Goal: Task Accomplishment & Management: Manage account settings

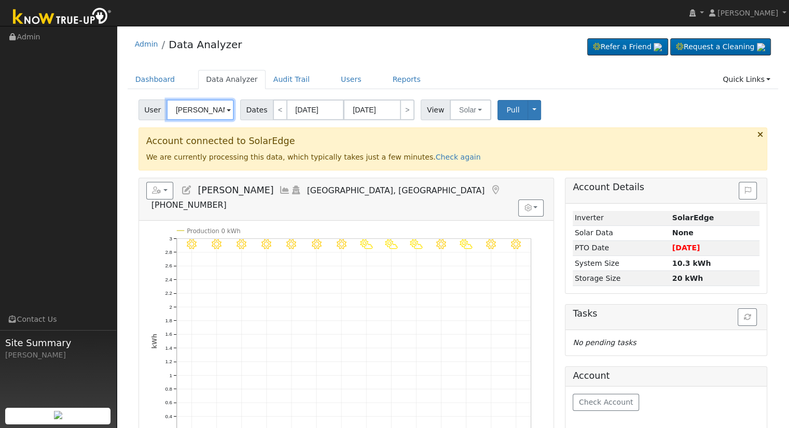
click at [205, 117] on input "Valerie Cervantes" at bounding box center [199, 110] width 67 height 21
click at [204, 117] on input "Valerie Cervantes" at bounding box center [199, 110] width 67 height 21
click at [204, 116] on input "Valerie Cervantes" at bounding box center [199, 110] width 67 height 21
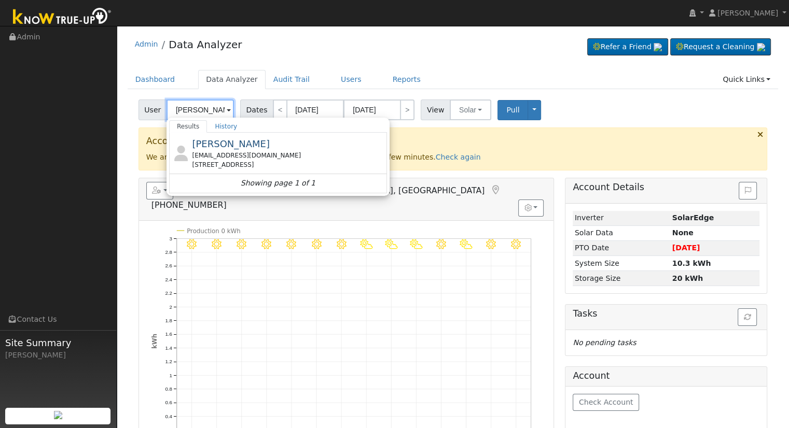
type input "Paul Cervantes"
click at [250, 158] on div "Paul Cervantes paulcervantes@sbcglobal.net 1510 Ave F, Kingsburg, CA 93631 Show…" at bounding box center [278, 163] width 218 height 60
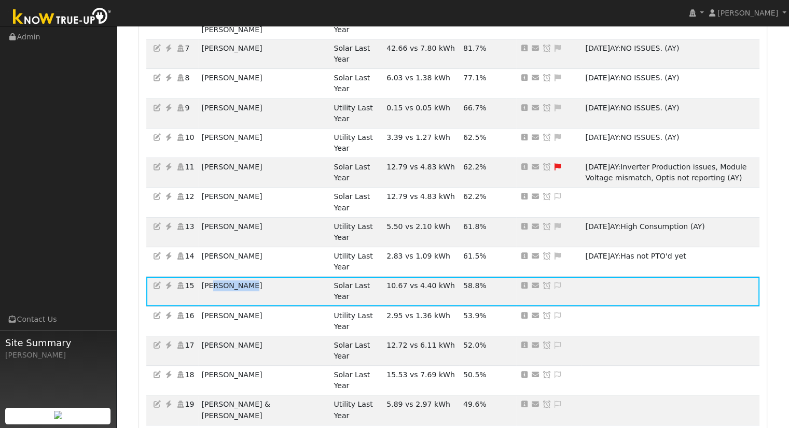
scroll to position [363, 0]
click at [167, 282] on icon at bounding box center [168, 285] width 9 height 7
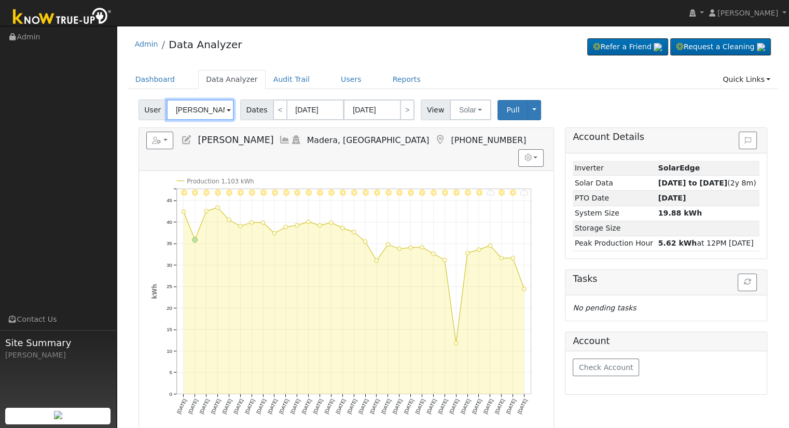
click at [187, 111] on input "[PERSON_NAME]" at bounding box center [199, 110] width 67 height 21
click at [187, 111] on input "Paul Ramirez" at bounding box center [199, 110] width 67 height 21
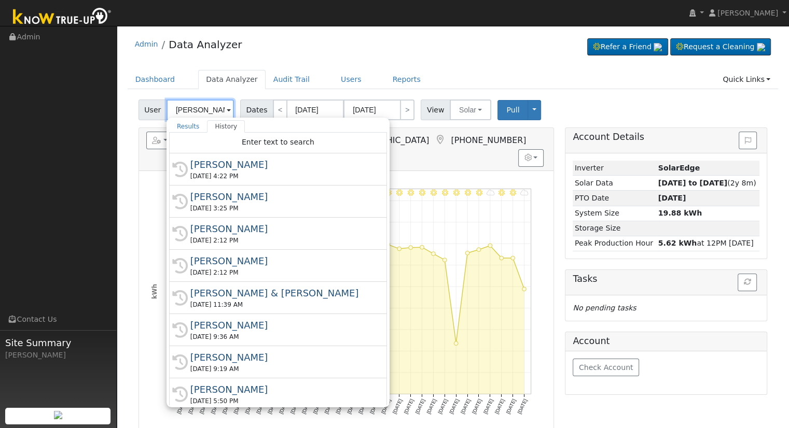
click at [187, 111] on input "Paul Ramirez" at bounding box center [199, 110] width 67 height 21
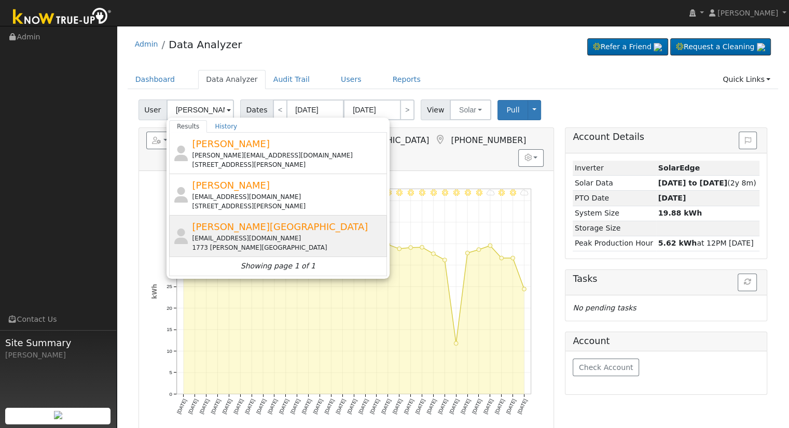
click at [250, 231] on span "Ismerelda Cerrillo-Lugo" at bounding box center [280, 226] width 176 height 11
type input "Ismerelda Cerrillo-Lugo"
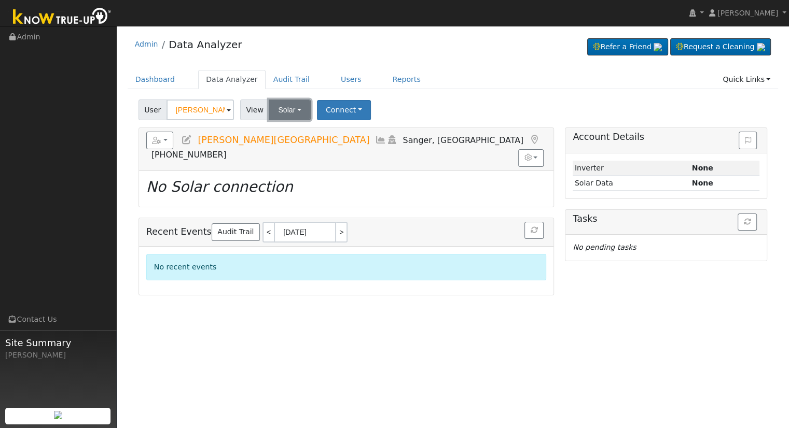
click at [287, 112] on button "Solar" at bounding box center [289, 110] width 41 height 21
click at [292, 131] on link "Utility" at bounding box center [303, 132] width 72 height 15
click at [185, 141] on icon at bounding box center [186, 139] width 11 height 9
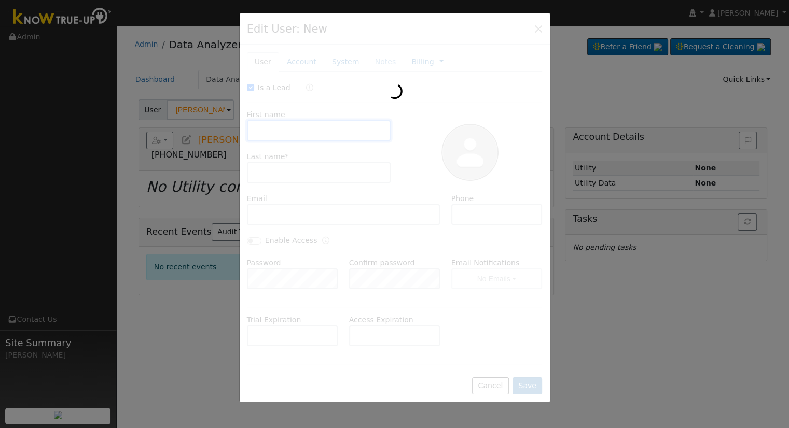
checkbox input "true"
type input "Ismerelda"
type input "Cerrillo-Lugo"
type input "gl25world@gmail.com"
type input "559-455-7556"
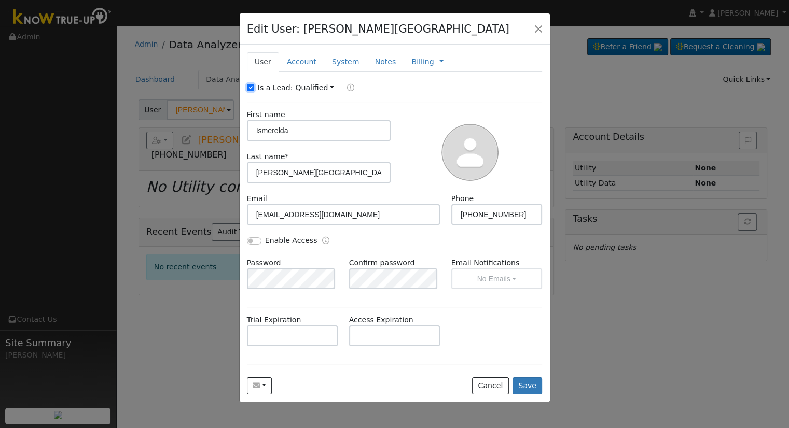
click at [247, 86] on input "Is a Lead:" at bounding box center [250, 87] width 7 height 7
checkbox input "false"
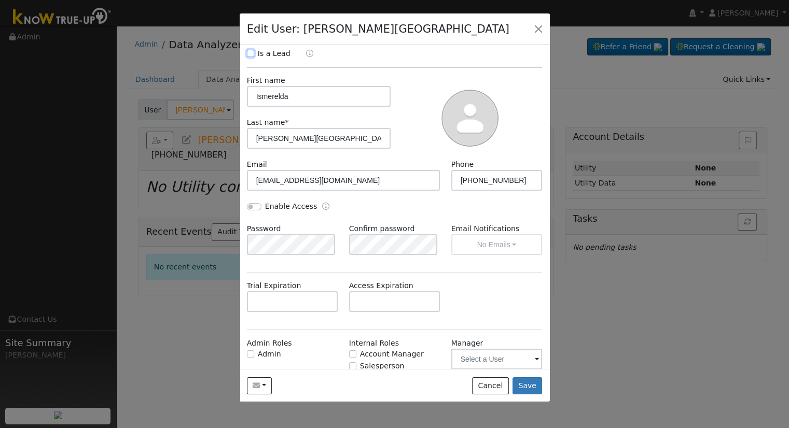
scroll to position [52, 0]
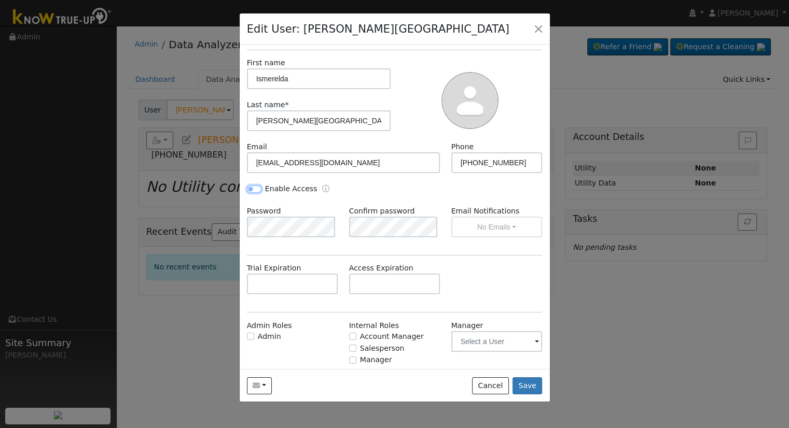
click at [250, 189] on input "Enable Access" at bounding box center [254, 189] width 15 height 7
checkbox input "true"
click at [512, 221] on button "No Emails" at bounding box center [496, 227] width 91 height 21
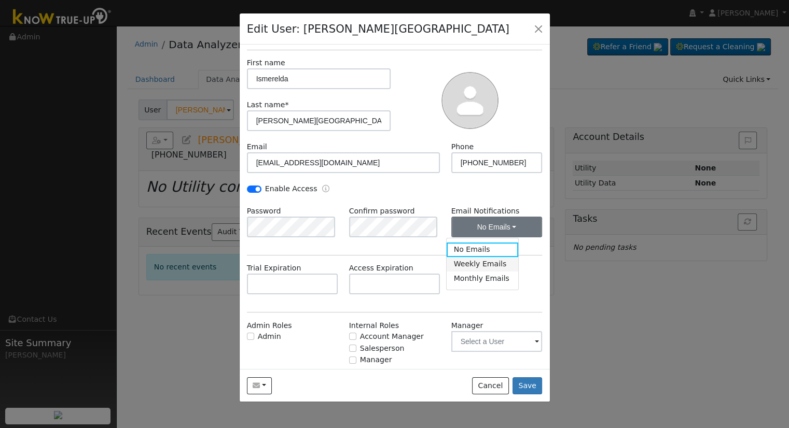
click at [478, 260] on link "Weekly Emails" at bounding box center [482, 264] width 72 height 15
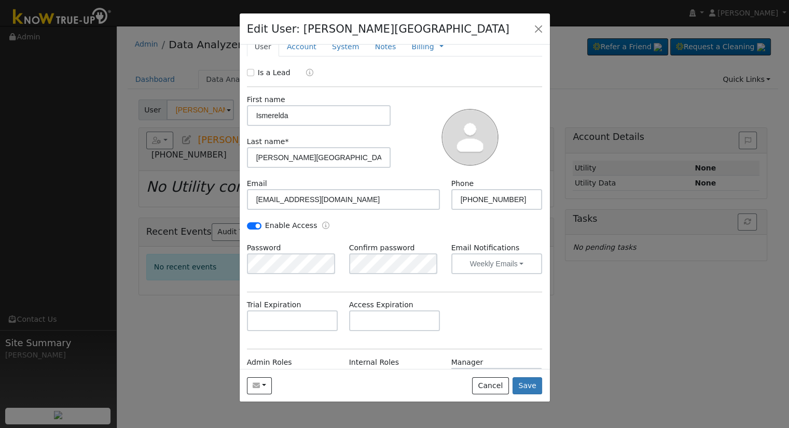
scroll to position [0, 0]
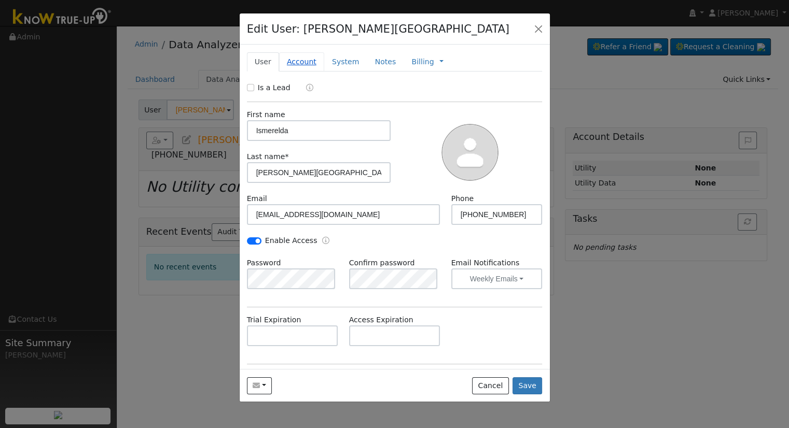
click at [297, 67] on link "Account" at bounding box center [301, 61] width 45 height 19
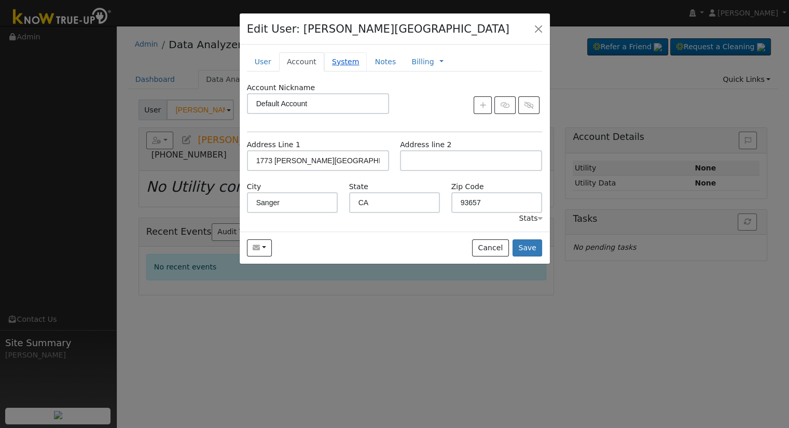
click at [338, 62] on link "System" at bounding box center [345, 61] width 43 height 19
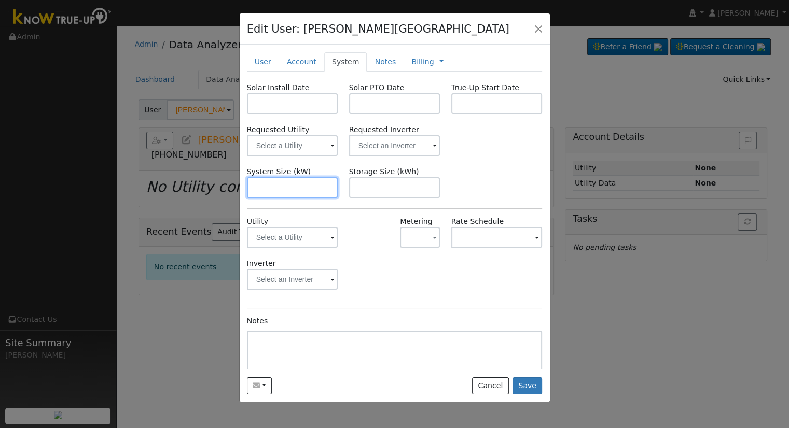
click at [298, 180] on input "text" at bounding box center [292, 187] width 91 height 21
paste input "4.920"
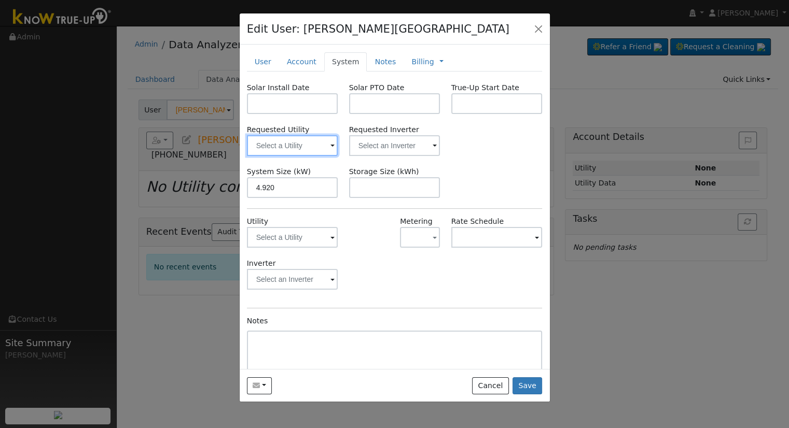
type input "4.9"
click at [296, 143] on input "text" at bounding box center [292, 145] width 91 height 21
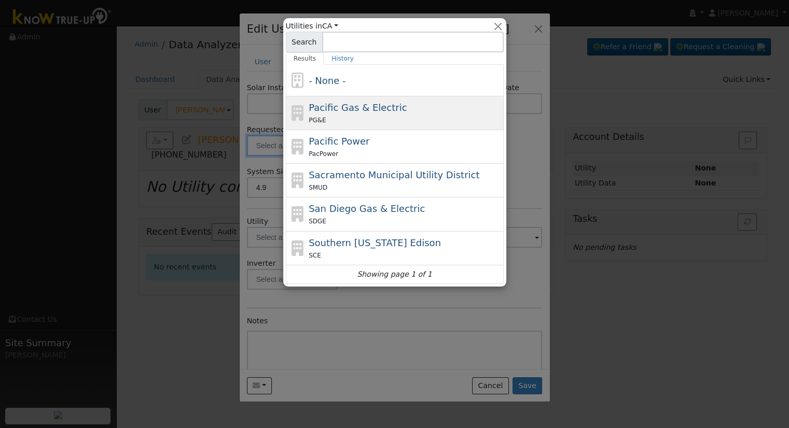
click at [340, 104] on span "Pacific Gas & Electric" at bounding box center [357, 107] width 98 height 11
type input "Pacific Gas & Electric"
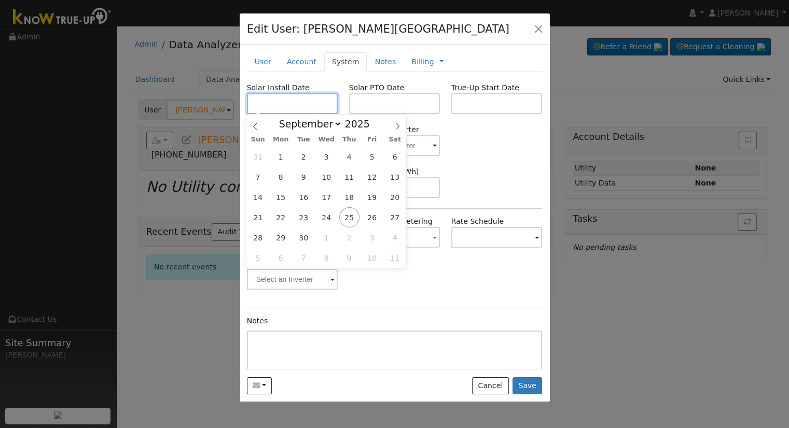
click at [265, 109] on input "text" at bounding box center [292, 103] width 91 height 21
paste input "7/7/2025"
type input "07/07/2025"
select select "6"
click at [424, 105] on input "text" at bounding box center [394, 103] width 91 height 21
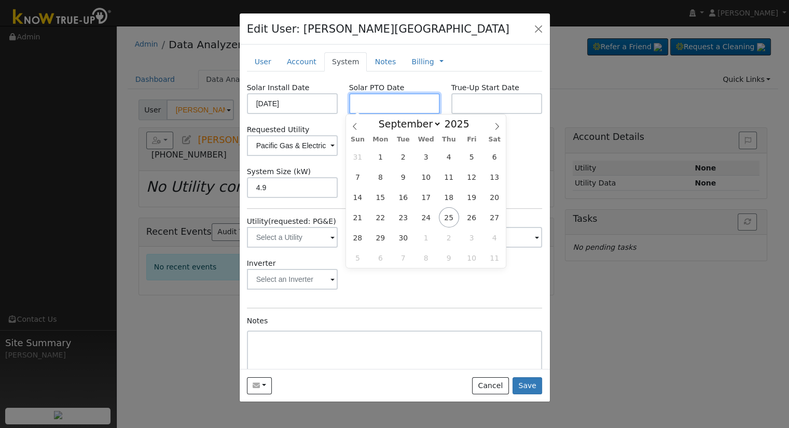
paste input "9/25/2025"
type input "[DATE]"
click at [529, 166] on div "System Size (kW) 4.9 Storage Size (kWh)" at bounding box center [394, 182] width 306 height 32
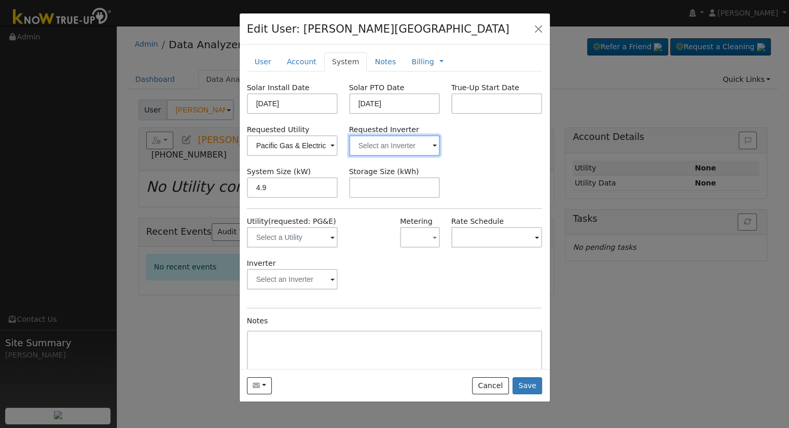
click at [404, 148] on input "text" at bounding box center [394, 145] width 91 height 21
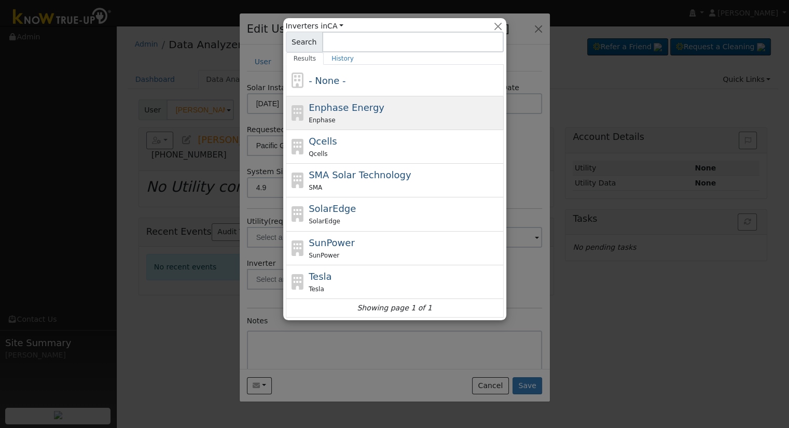
click at [369, 117] on div "Enphase" at bounding box center [404, 120] width 192 height 11
type input "Enphase Energy"
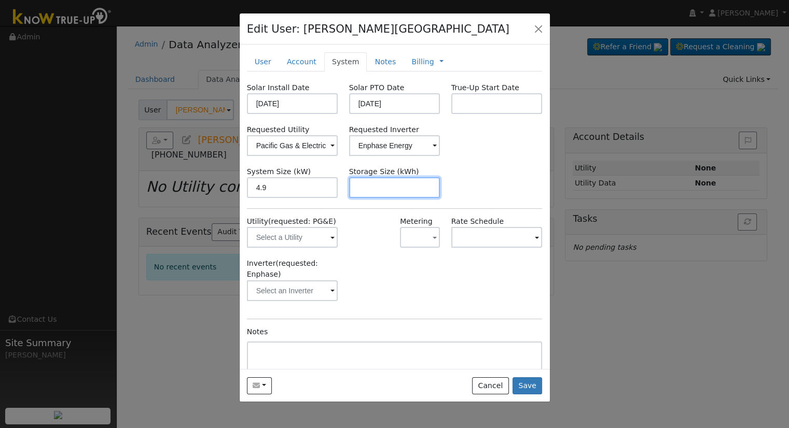
click at [381, 192] on input "text" at bounding box center [394, 187] width 91 height 21
paste input "10.00"
type input "10"
click at [411, 62] on link "Billing" at bounding box center [422, 62] width 22 height 11
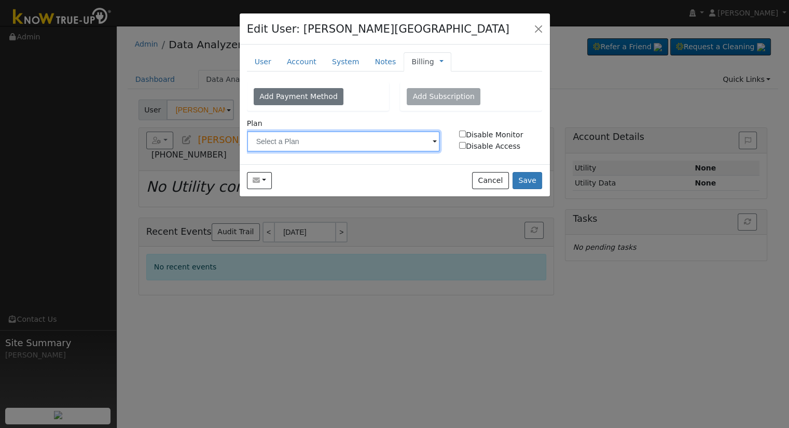
click at [350, 143] on input "text" at bounding box center [343, 141] width 193 height 21
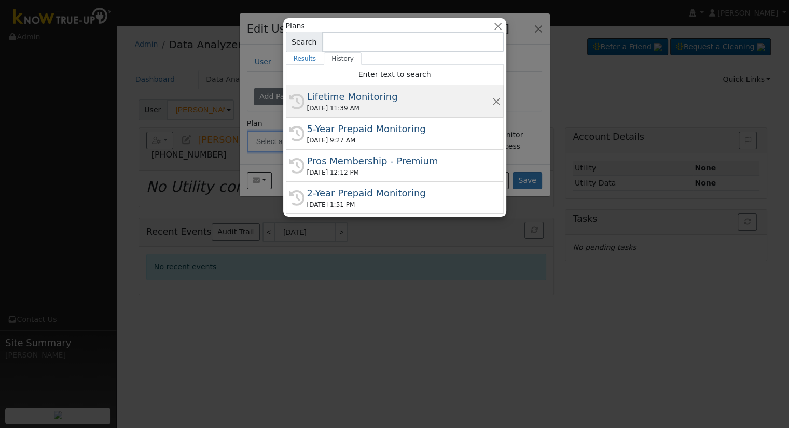
click at [341, 109] on div "09/25/2025 11:39 AM" at bounding box center [399, 108] width 185 height 9
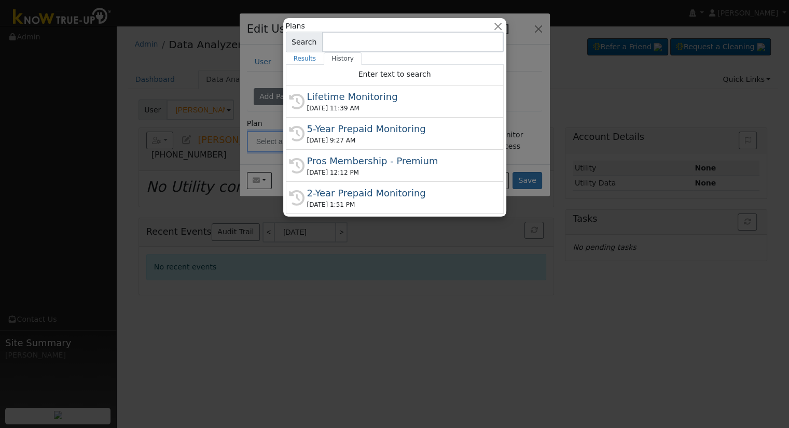
type input "Lifetime Monitoring"
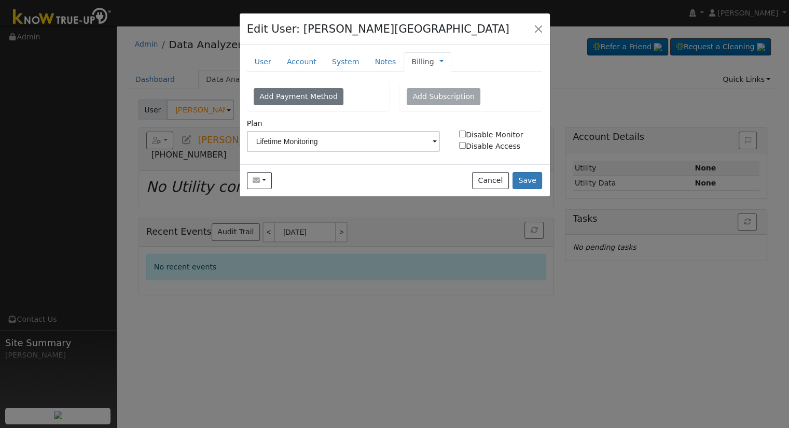
click at [412, 63] on link "Billing" at bounding box center [422, 62] width 22 height 11
click at [456, 81] on link "Management" at bounding box center [476, 80] width 72 height 15
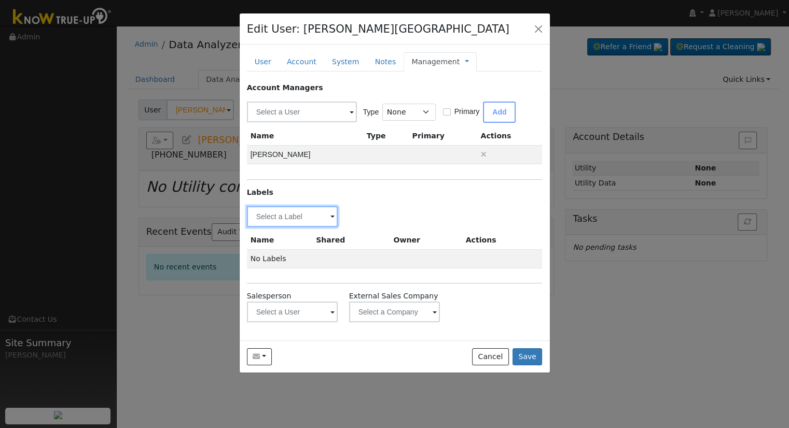
click at [277, 214] on input "text" at bounding box center [292, 216] width 91 height 21
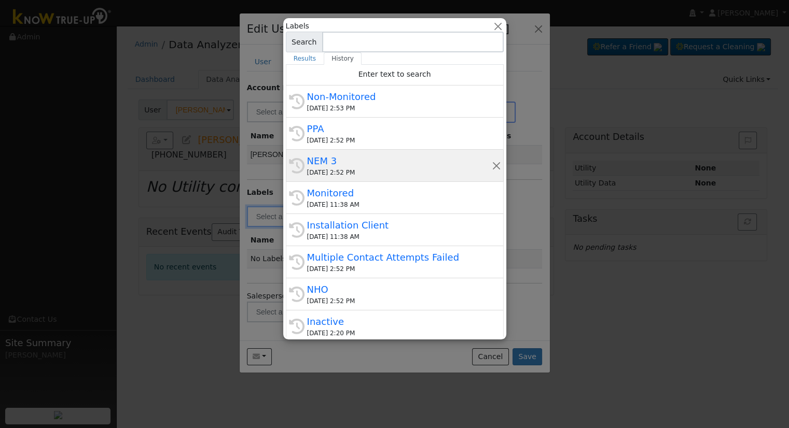
click at [367, 172] on div "09/25/2025 2:52 PM" at bounding box center [399, 172] width 185 height 9
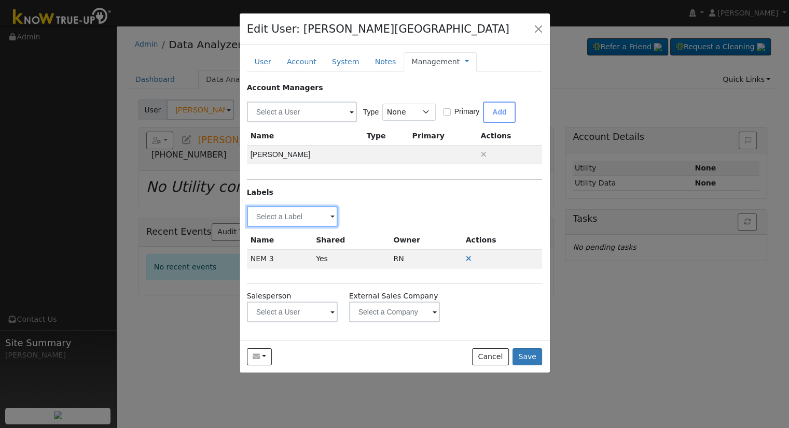
click at [290, 223] on input "text" at bounding box center [292, 216] width 91 height 21
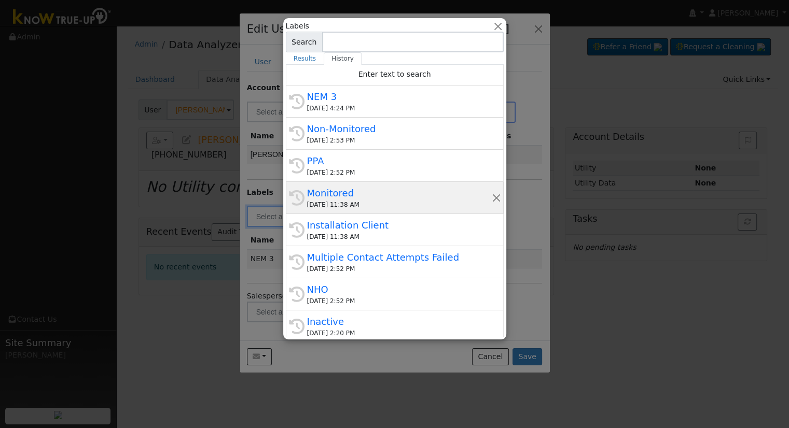
click at [326, 201] on div "09/25/2025 11:38 AM" at bounding box center [399, 204] width 185 height 9
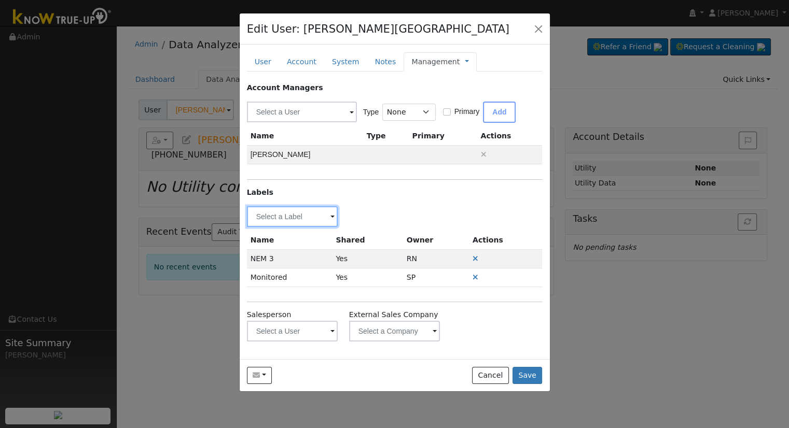
click at [278, 215] on input "text" at bounding box center [292, 216] width 91 height 21
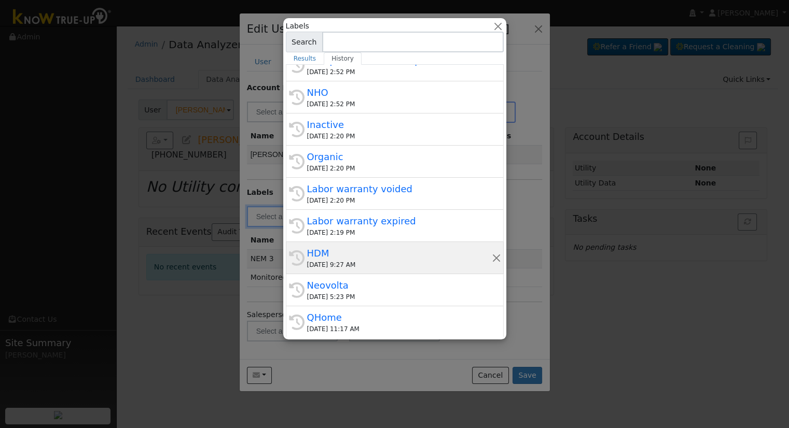
click at [346, 253] on div "HDM" at bounding box center [399, 253] width 185 height 14
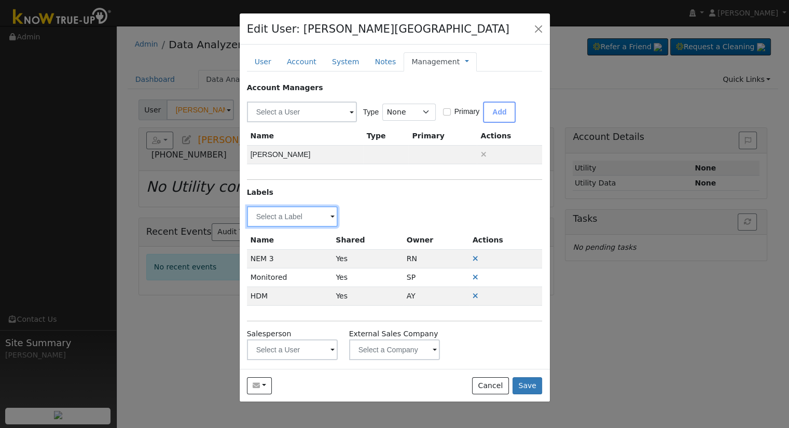
click at [302, 214] on input "text" at bounding box center [292, 216] width 91 height 21
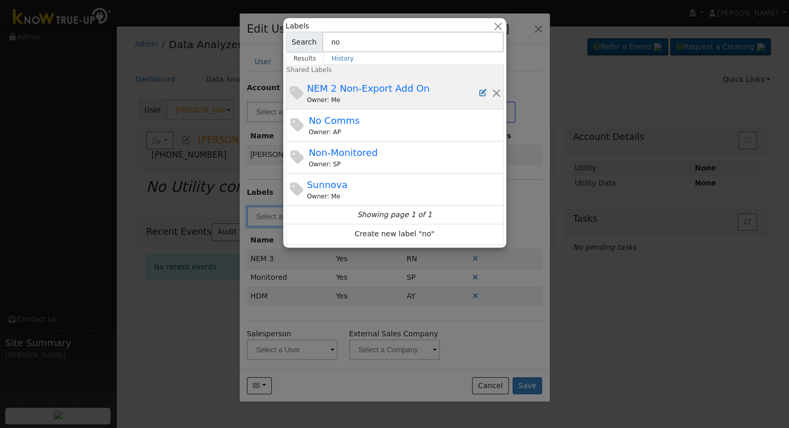
type input "no"
click at [355, 100] on div "Owner: Me" at bounding box center [393, 99] width 173 height 9
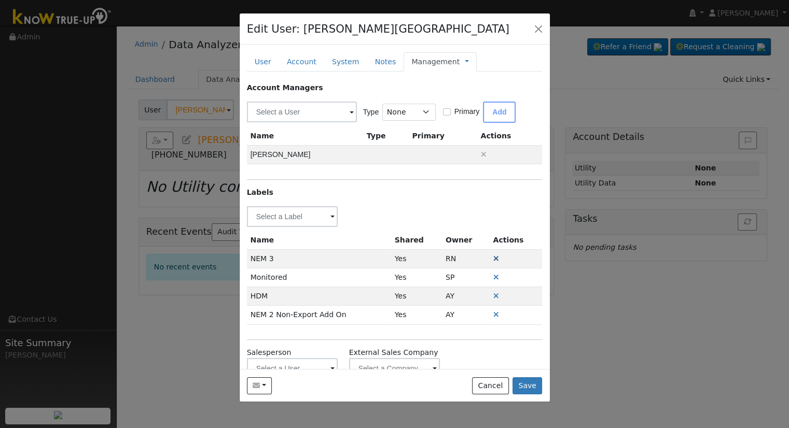
click at [493, 259] on icon at bounding box center [496, 258] width 6 height 7
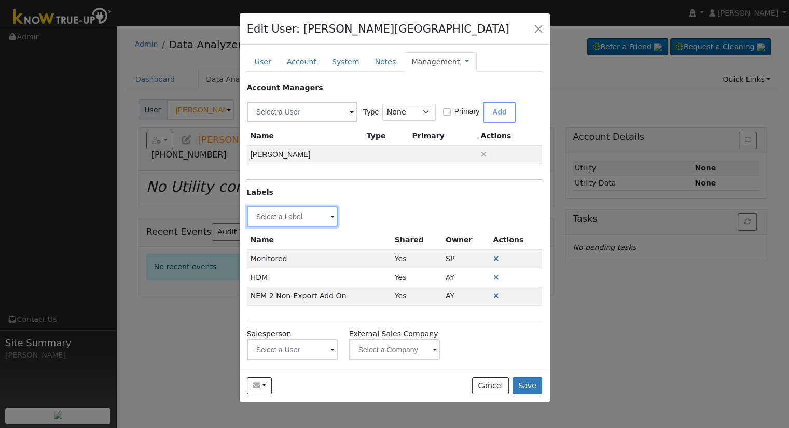
click at [284, 212] on input "text" at bounding box center [292, 216] width 91 height 21
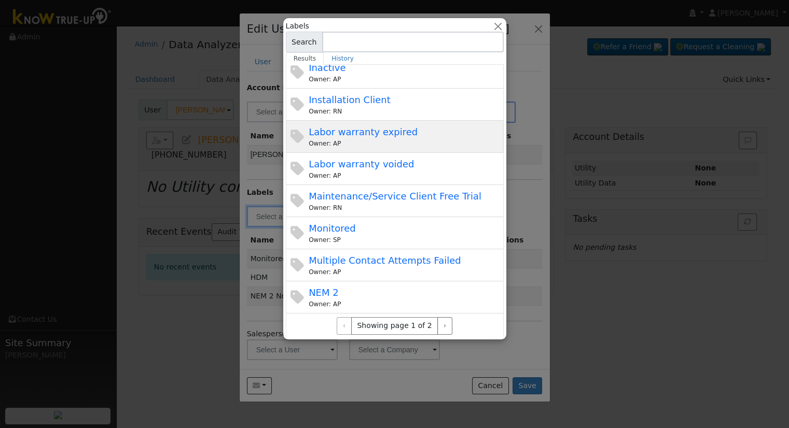
scroll to position [249, 0]
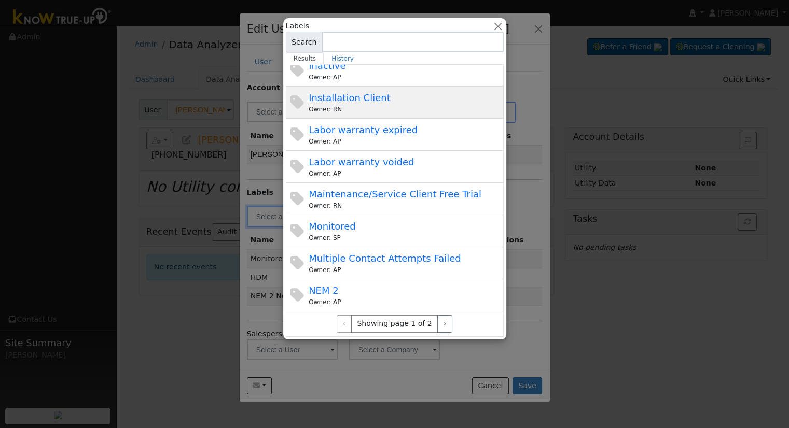
click at [384, 105] on div "Owner: RN" at bounding box center [404, 109] width 192 height 9
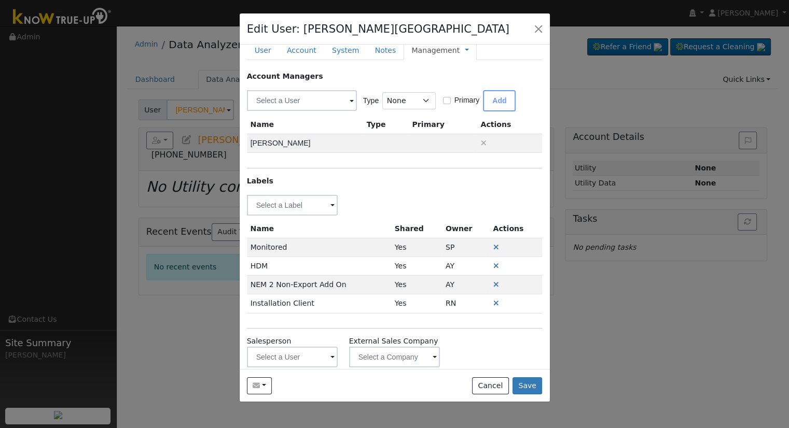
scroll to position [0, 0]
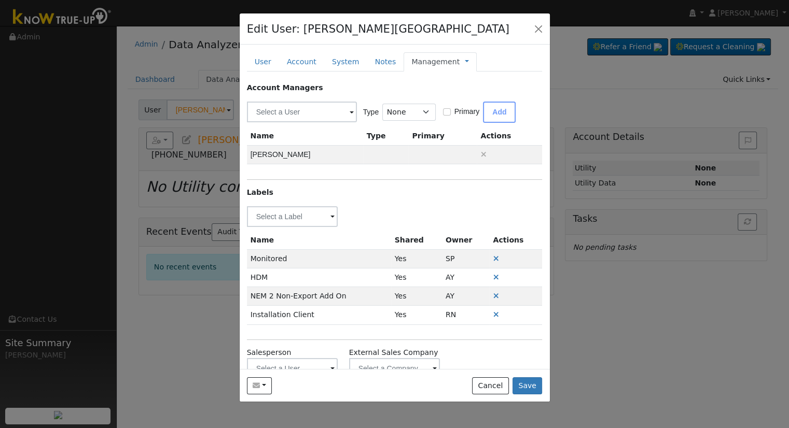
click at [531, 396] on div "Send Email... Copy a Link Reset Password Open Access Cancel Save" at bounding box center [395, 385] width 310 height 33
click at [533, 390] on button "Save" at bounding box center [527, 386] width 30 height 18
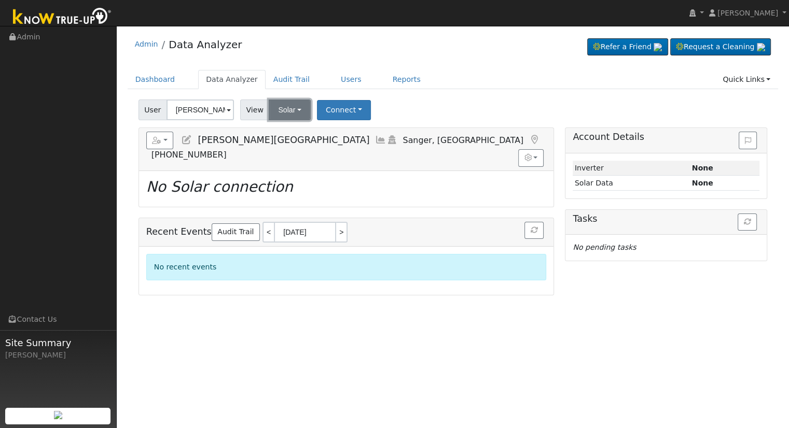
click at [288, 111] on button "Solar" at bounding box center [289, 110] width 41 height 21
click at [299, 129] on link "Utility" at bounding box center [303, 132] width 72 height 15
click at [342, 106] on button "Connect" at bounding box center [344, 110] width 54 height 20
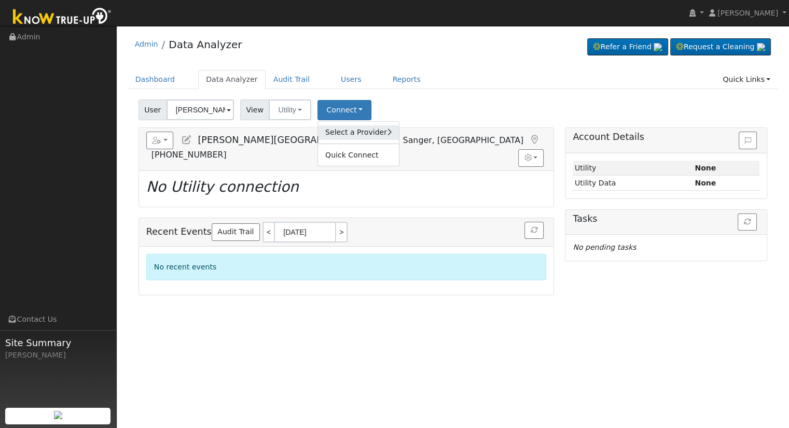
click at [370, 135] on link "Select a Provider" at bounding box center [358, 132] width 81 height 15
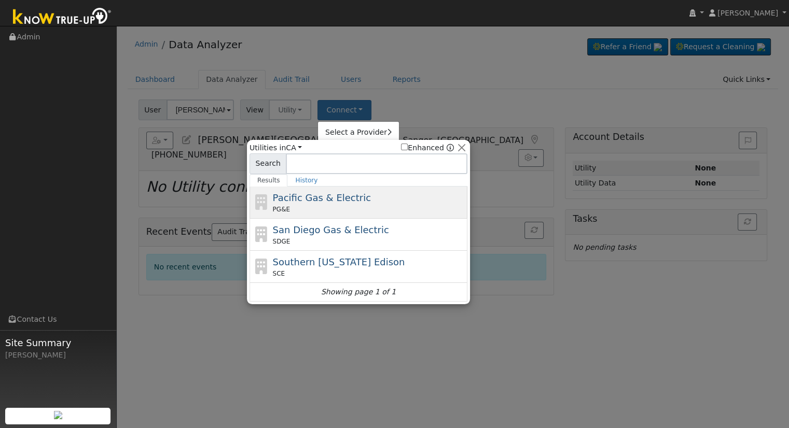
click at [315, 195] on span "Pacific Gas & Electric" at bounding box center [322, 197] width 98 height 11
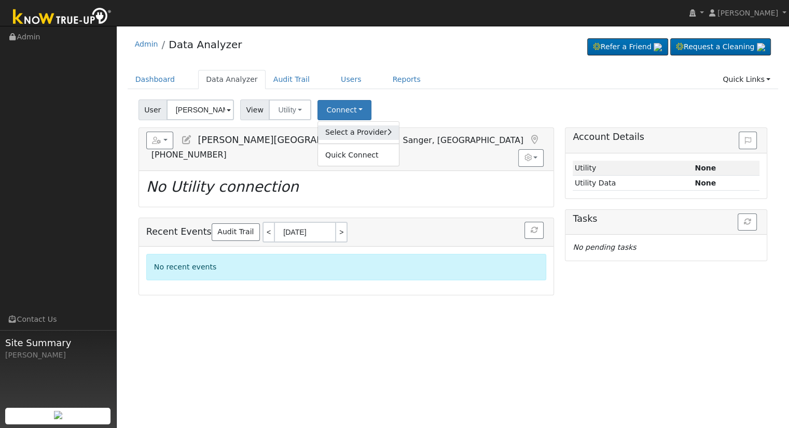
click at [344, 129] on link "Select a Provider" at bounding box center [358, 132] width 81 height 15
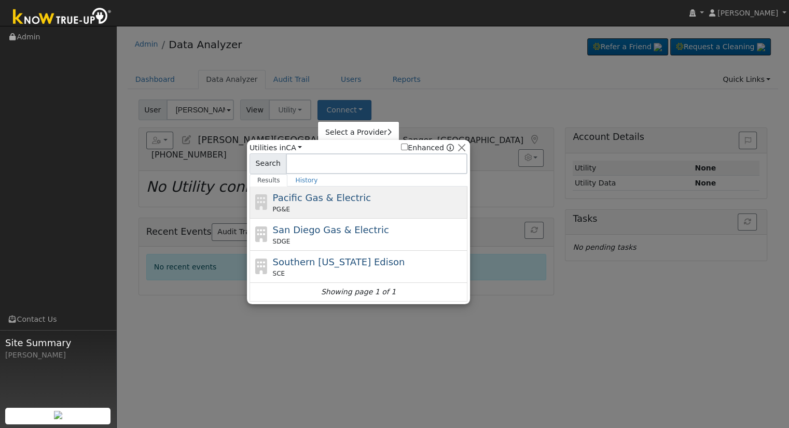
click at [357, 202] on div "Pacific Gas & Electric PG&E" at bounding box center [369, 202] width 192 height 23
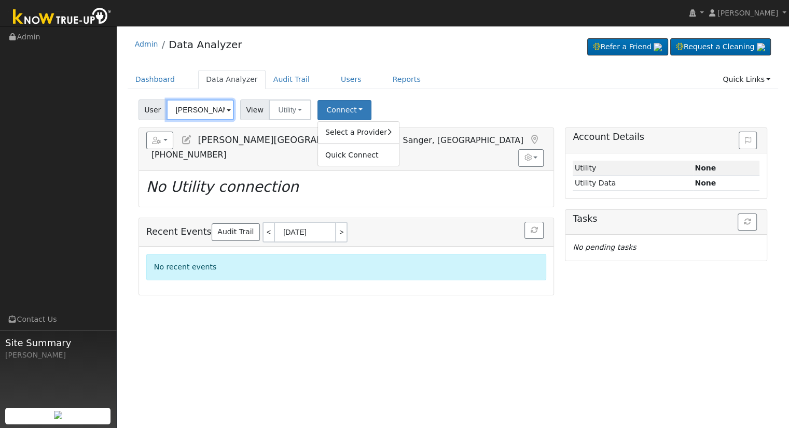
click at [194, 105] on input "Ismerelda Cerrillo-Lugo" at bounding box center [199, 110] width 67 height 21
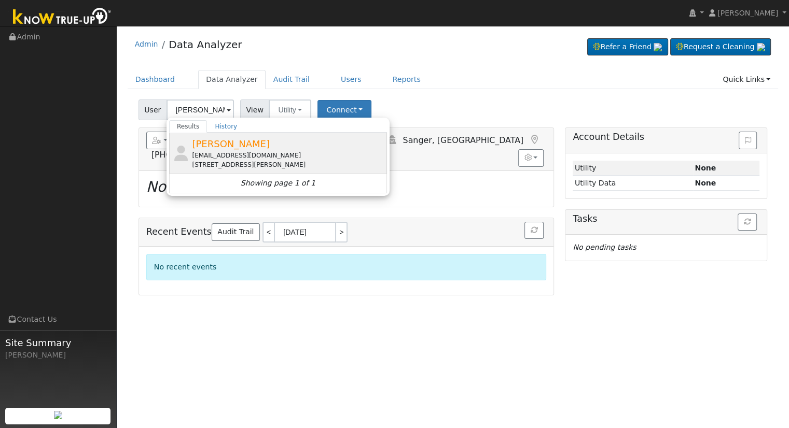
click at [270, 145] on span "Kenneth Wong-Potter" at bounding box center [231, 143] width 78 height 11
type input "Kenneth Wong-Potter"
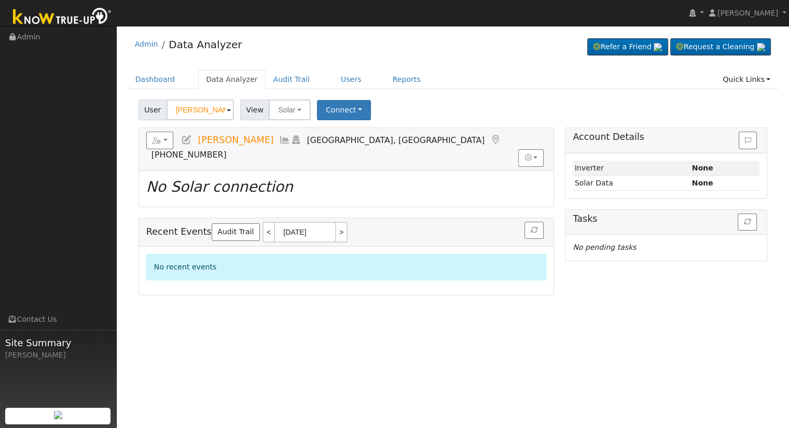
click at [186, 137] on icon at bounding box center [186, 139] width 11 height 9
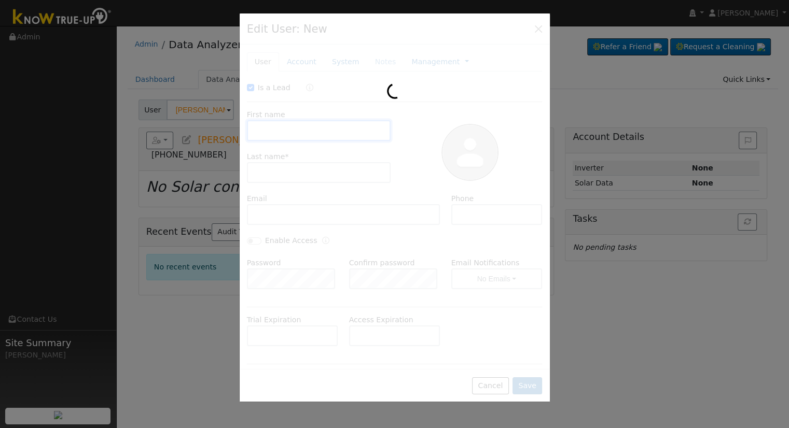
checkbox input "true"
type input "Kenneth"
type input "Wong-Potter"
type input "kennethwongpotter@gmail.com"
type input "559-824-3437"
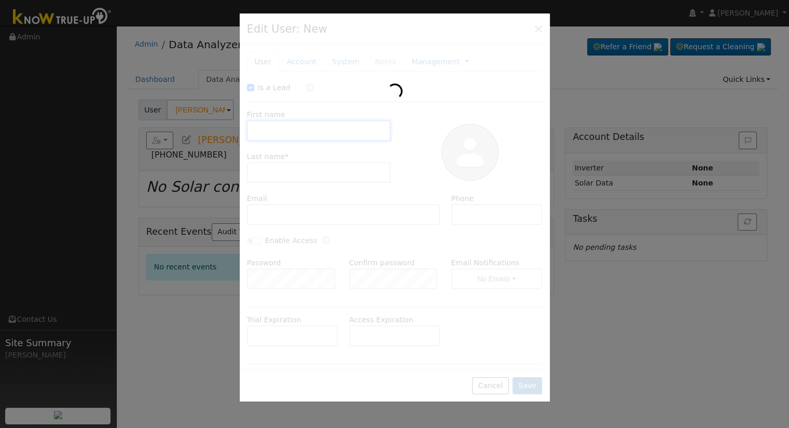
checkbox input "false"
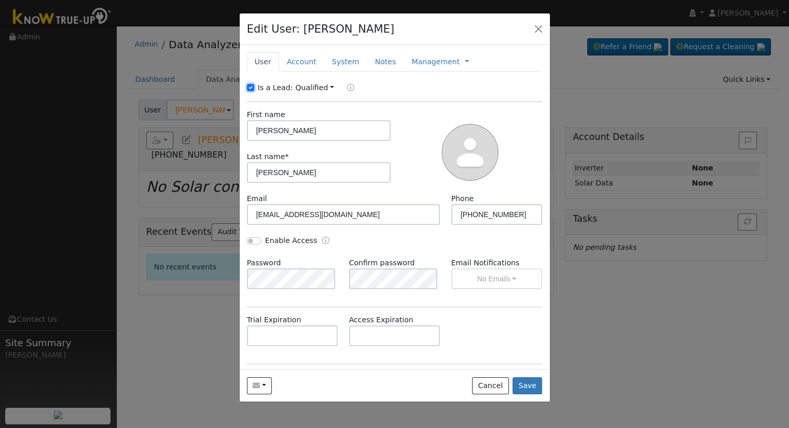
click at [251, 89] on input "Is a Lead:" at bounding box center [250, 87] width 7 height 7
checkbox input "false"
click at [254, 242] on input "Enable Access" at bounding box center [254, 240] width 15 height 7
checkbox input "true"
click at [504, 279] on button "No Emails" at bounding box center [496, 279] width 91 height 21
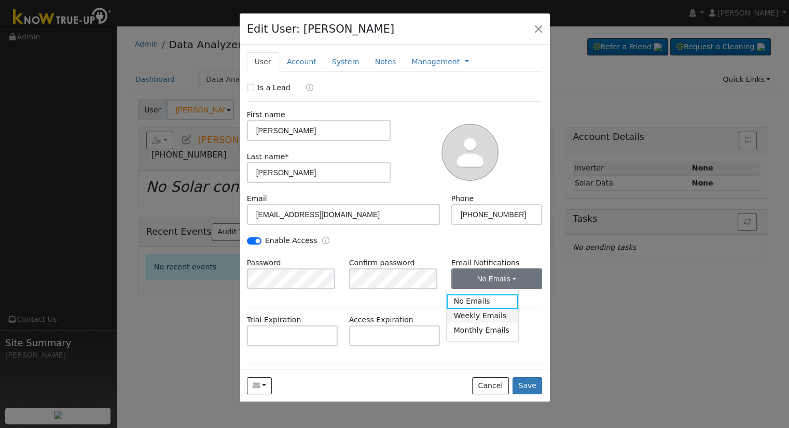
click at [494, 316] on link "Weekly Emails" at bounding box center [482, 316] width 72 height 15
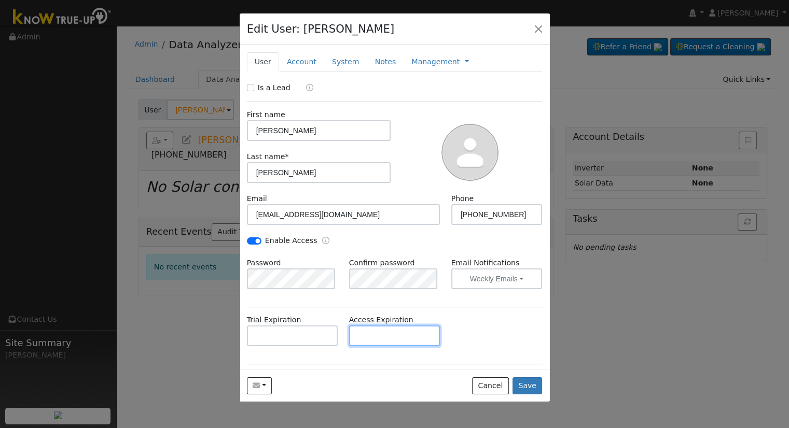
click at [383, 337] on input "text" at bounding box center [394, 336] width 91 height 21
click at [291, 61] on link "Account" at bounding box center [301, 61] width 45 height 19
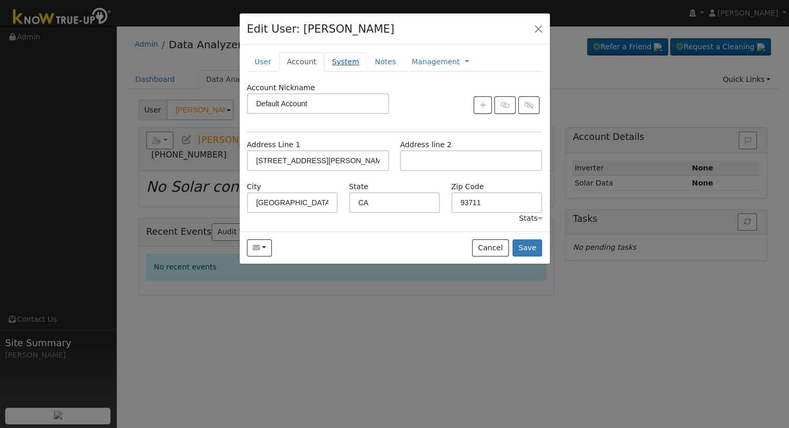
click at [324, 65] on link "System" at bounding box center [345, 61] width 43 height 19
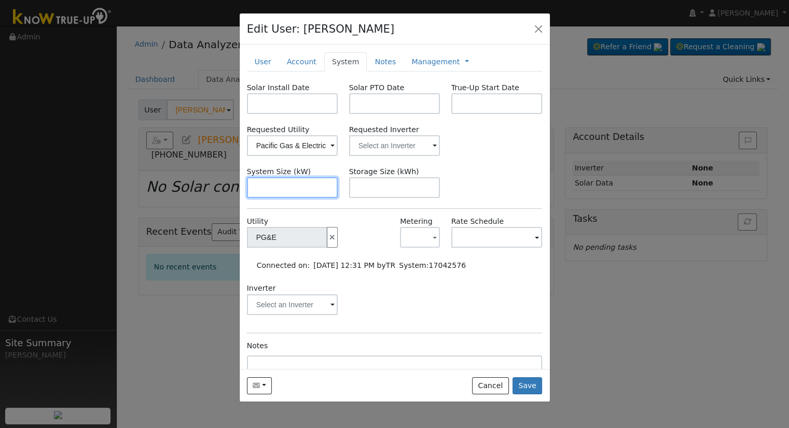
click at [268, 182] on input "text" at bounding box center [292, 187] width 91 height 21
paste input "10.120"
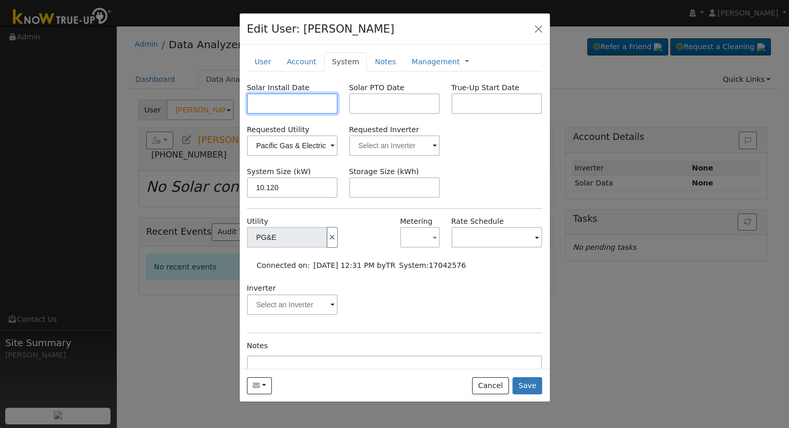
type input "10.1"
click at [285, 98] on input "text" at bounding box center [292, 103] width 91 height 21
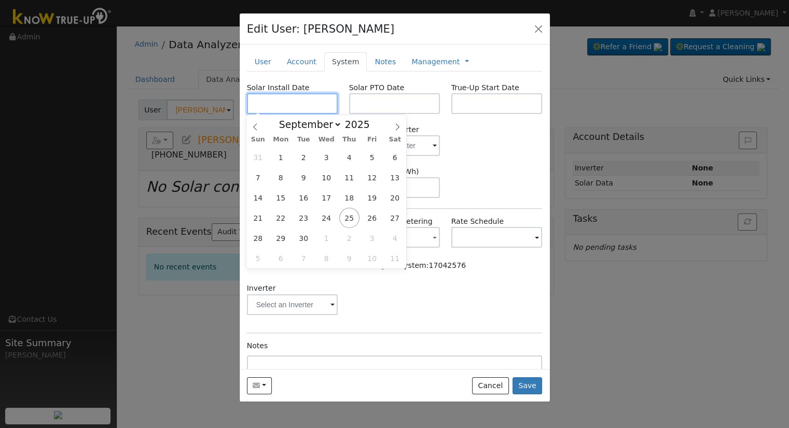
click at [294, 104] on input "text" at bounding box center [292, 103] width 91 height 21
paste input "8/28/2025"
type input "08/28/2025"
click at [363, 106] on input "text" at bounding box center [394, 103] width 91 height 21
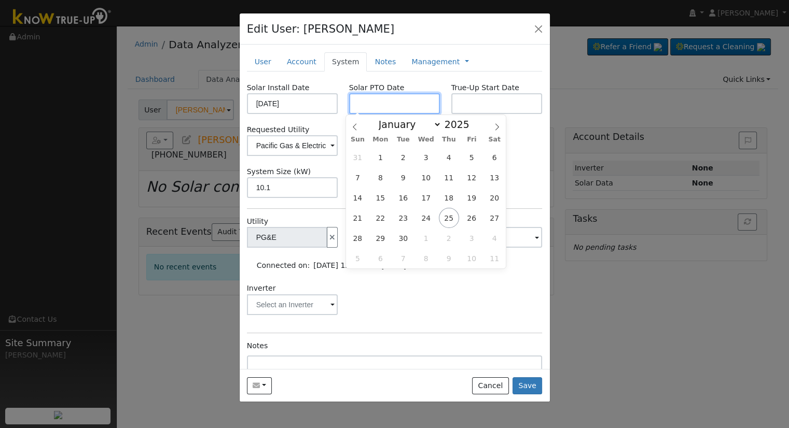
click at [408, 108] on input "text" at bounding box center [394, 103] width 91 height 21
paste input "9/25/2025"
type input "[DATE]"
click at [488, 289] on div "Inverter" at bounding box center [394, 304] width 306 height 42
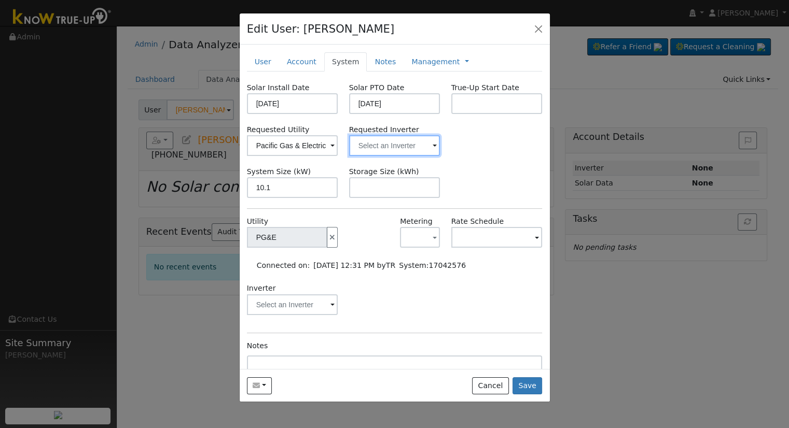
click at [376, 150] on input "text" at bounding box center [394, 145] width 91 height 21
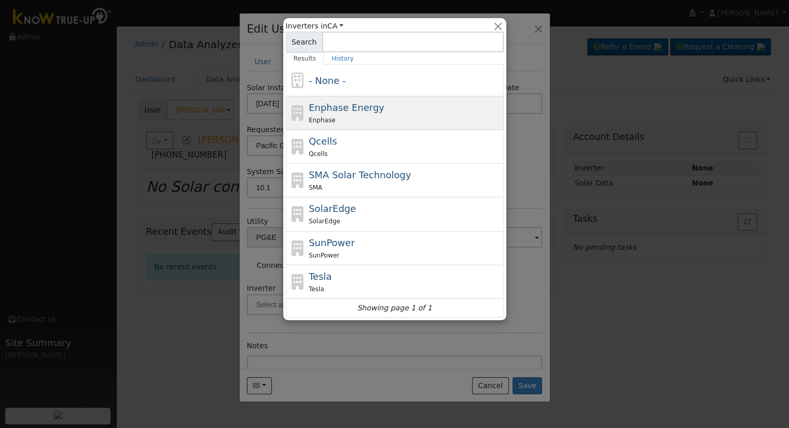
click at [375, 110] on div "Enphase Energy Enphase" at bounding box center [404, 113] width 192 height 25
type input "Enphase Energy"
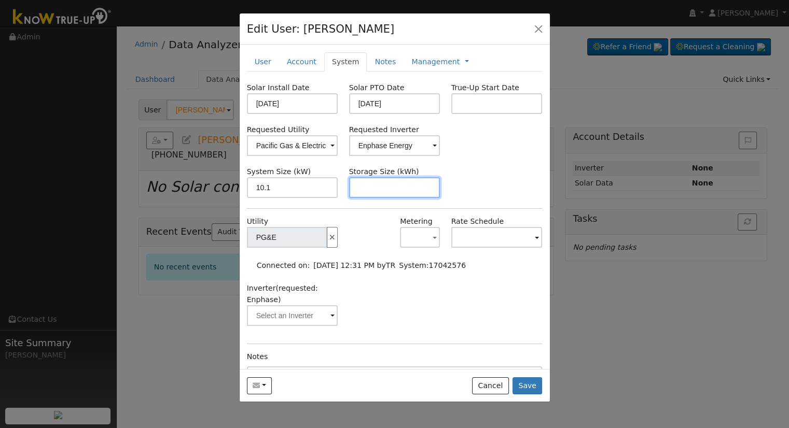
click at [425, 191] on input "text" at bounding box center [394, 187] width 91 height 21
paste input "20.00"
type input "20"
click at [411, 59] on link "Management" at bounding box center [435, 62] width 48 height 11
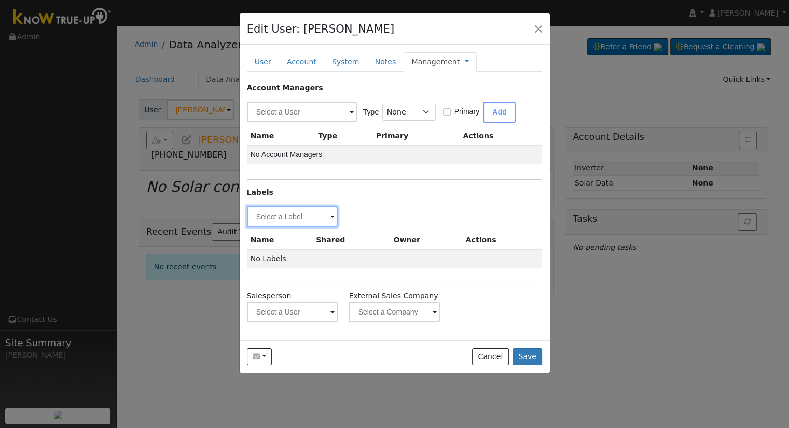
click at [308, 220] on input "text" at bounding box center [292, 216] width 91 height 21
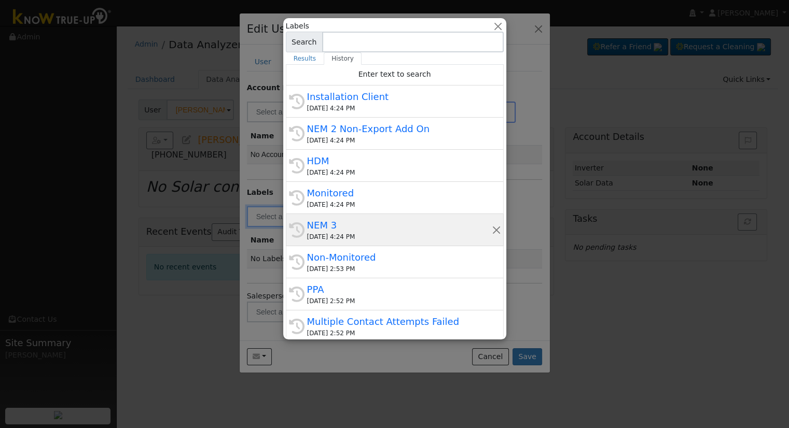
click at [332, 230] on div "NEM 3" at bounding box center [399, 225] width 185 height 14
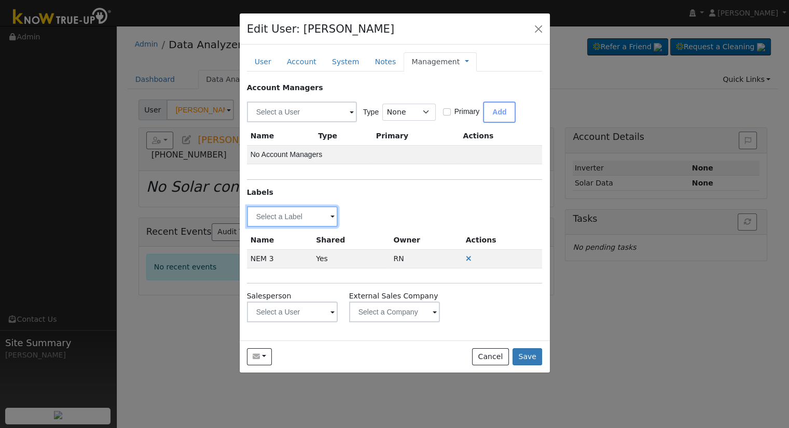
click at [269, 214] on input "text" at bounding box center [292, 216] width 91 height 21
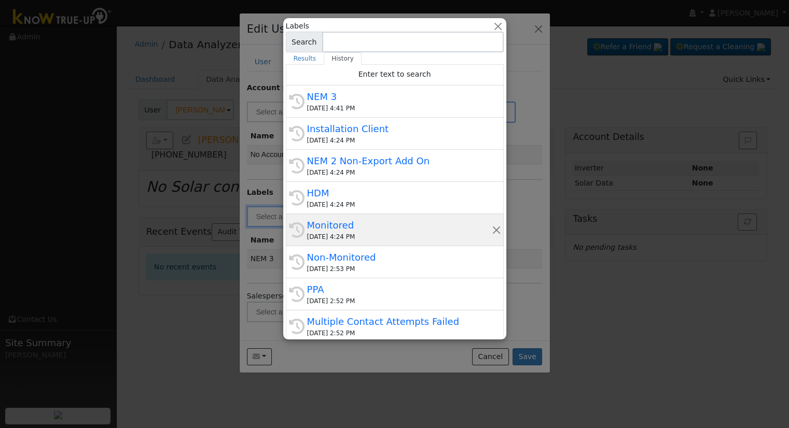
click at [332, 224] on div "Monitored" at bounding box center [399, 225] width 185 height 14
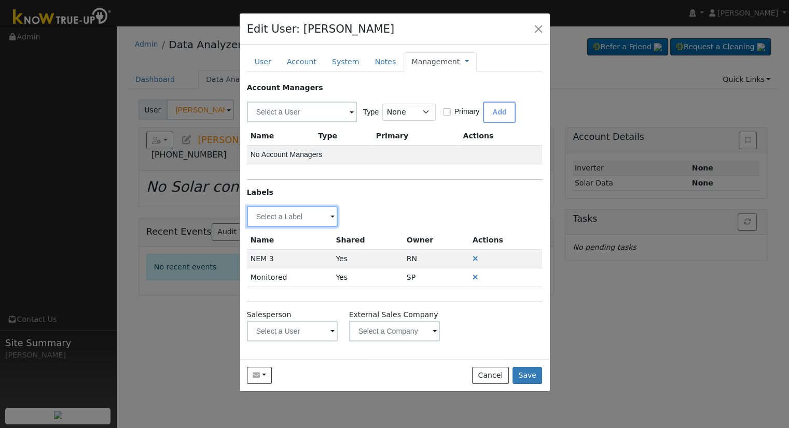
click at [294, 221] on input "text" at bounding box center [292, 216] width 91 height 21
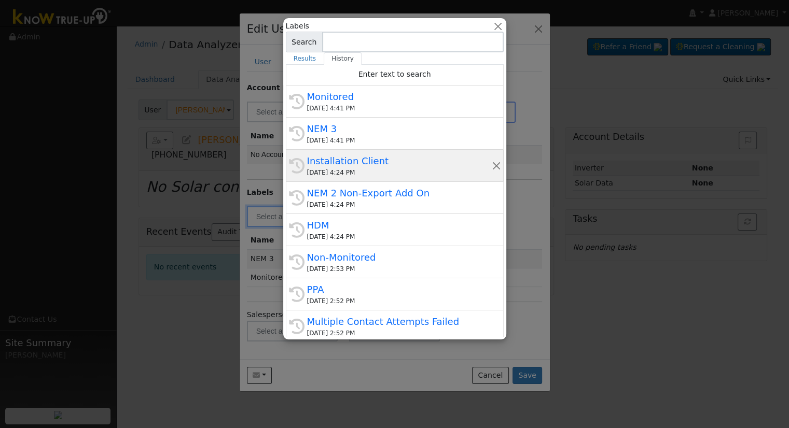
click at [367, 162] on div "Installation Client" at bounding box center [399, 161] width 185 height 14
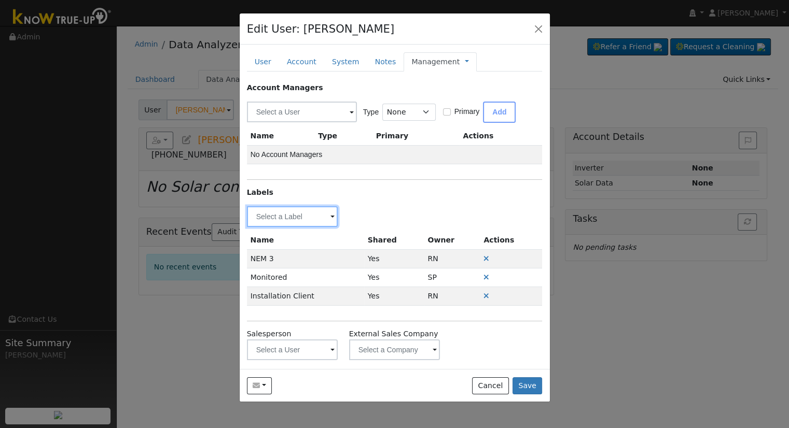
click at [292, 217] on input "text" at bounding box center [292, 216] width 91 height 21
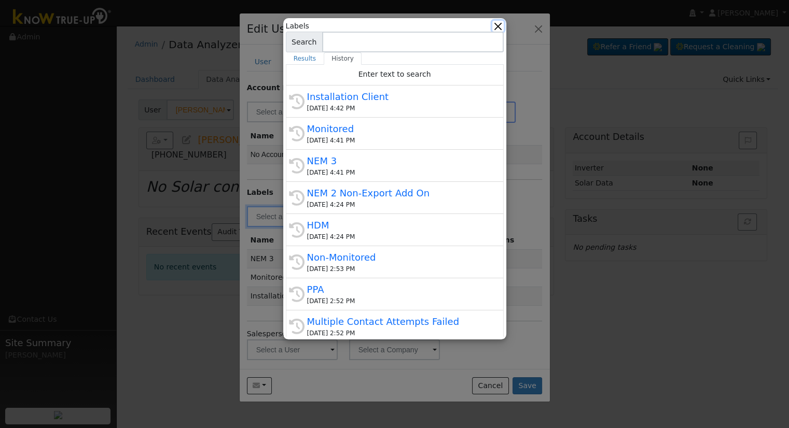
click at [502, 30] on button "button" at bounding box center [497, 26] width 11 height 11
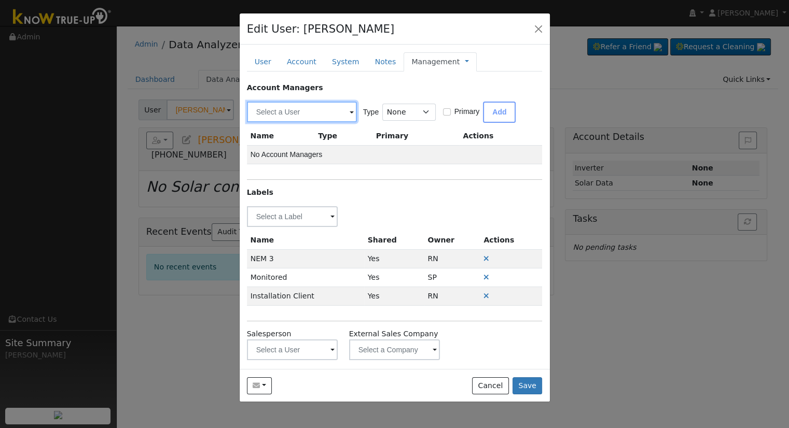
click at [303, 113] on input "text" at bounding box center [302, 112] width 110 height 21
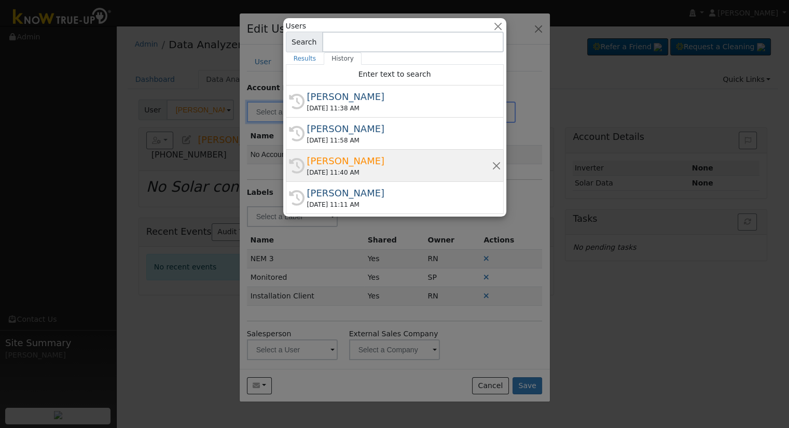
click at [332, 159] on div "Robbie Zimbelman" at bounding box center [399, 161] width 185 height 14
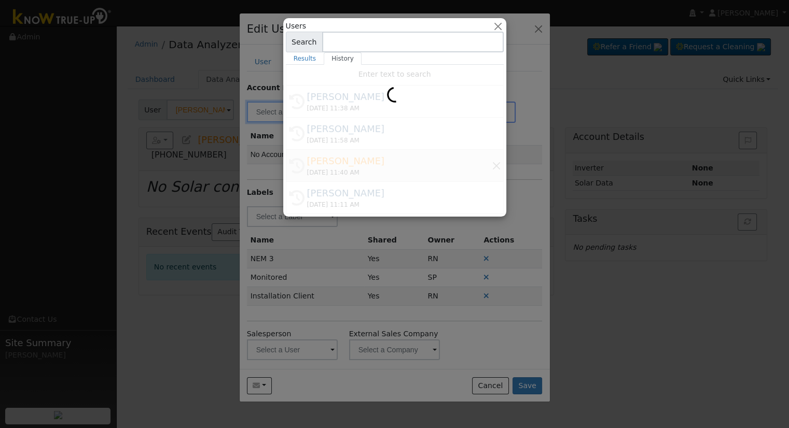
type input "Robbie Zimbelman"
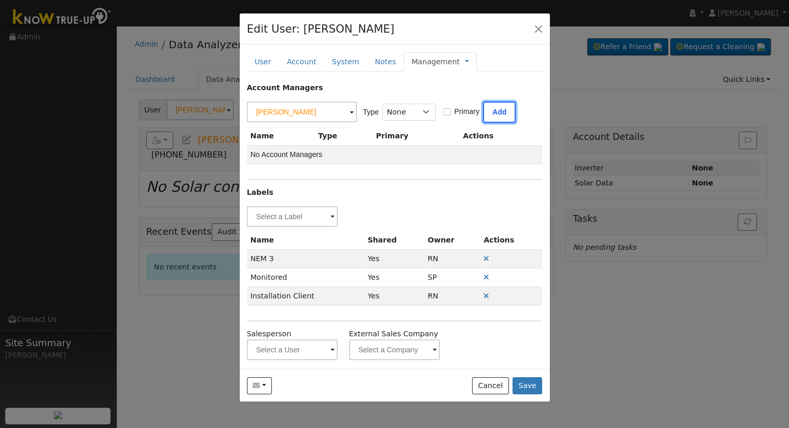
click at [495, 104] on button "Add" at bounding box center [499, 112] width 33 height 21
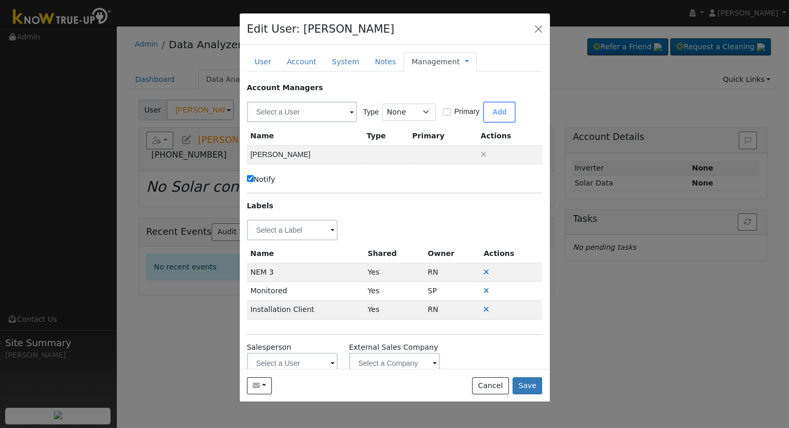
click at [258, 177] on label "Notify" at bounding box center [261, 179] width 29 height 11
click at [254, 177] on input "Notify" at bounding box center [250, 178] width 7 height 7
checkbox input "false"
click at [465, 61] on link at bounding box center [467, 62] width 4 height 11
click at [470, 90] on link "Billing" at bounding box center [501, 95] width 72 height 15
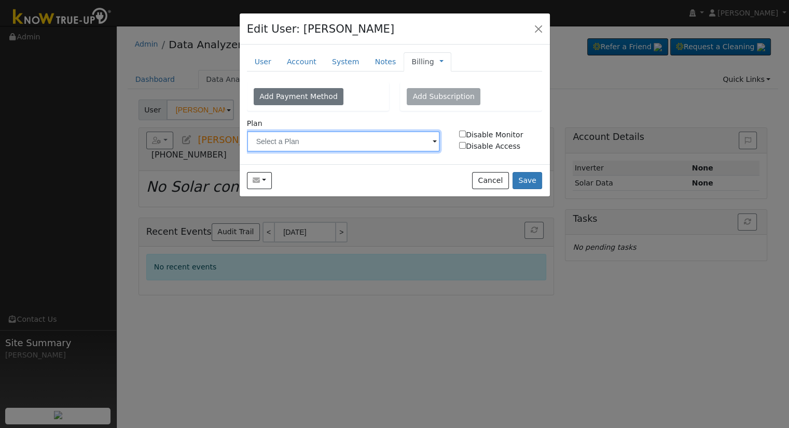
click at [326, 139] on input "text" at bounding box center [343, 141] width 193 height 21
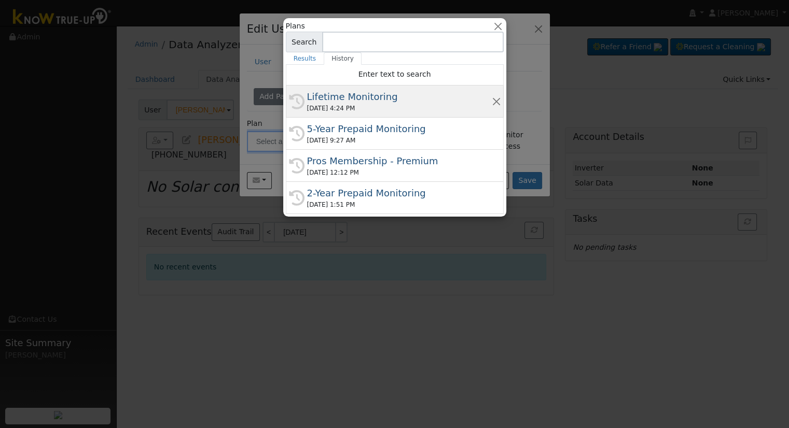
click at [361, 100] on div "Lifetime Monitoring" at bounding box center [399, 97] width 185 height 14
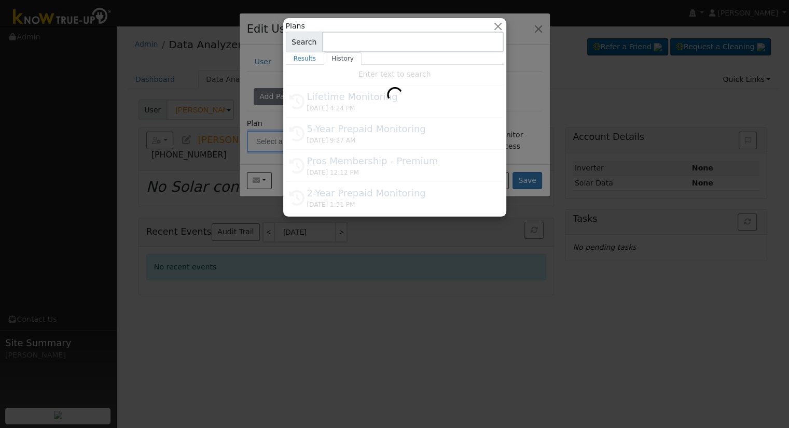
type input "Lifetime Monitoring"
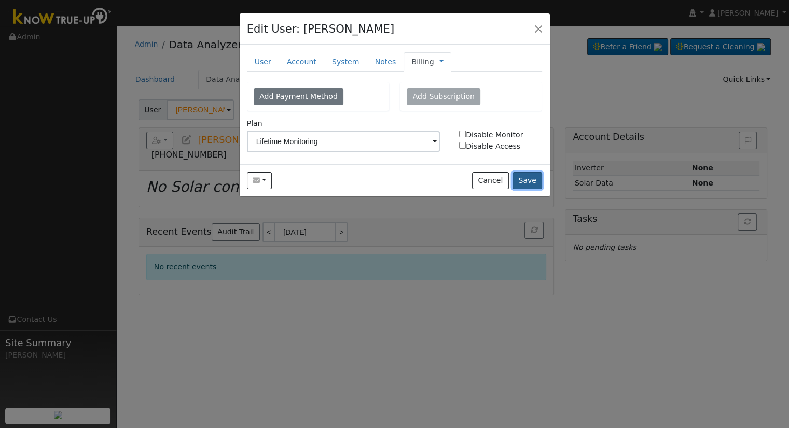
click at [535, 178] on button "Save" at bounding box center [527, 181] width 30 height 18
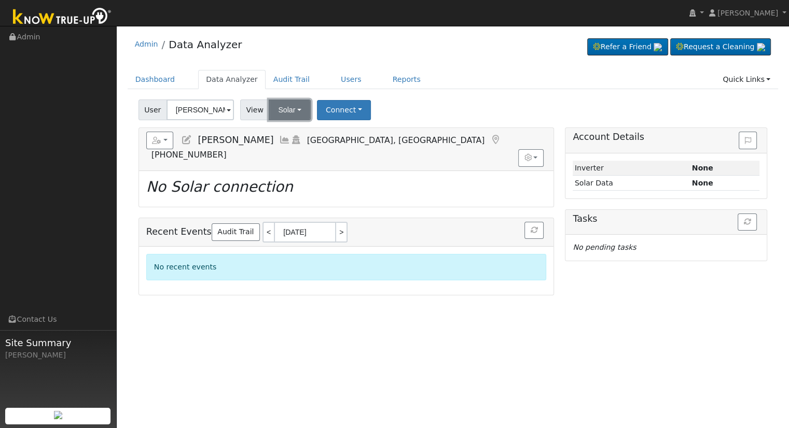
click at [292, 109] on button "Solar" at bounding box center [289, 110] width 41 height 21
click at [305, 131] on link "Utility" at bounding box center [303, 132] width 72 height 15
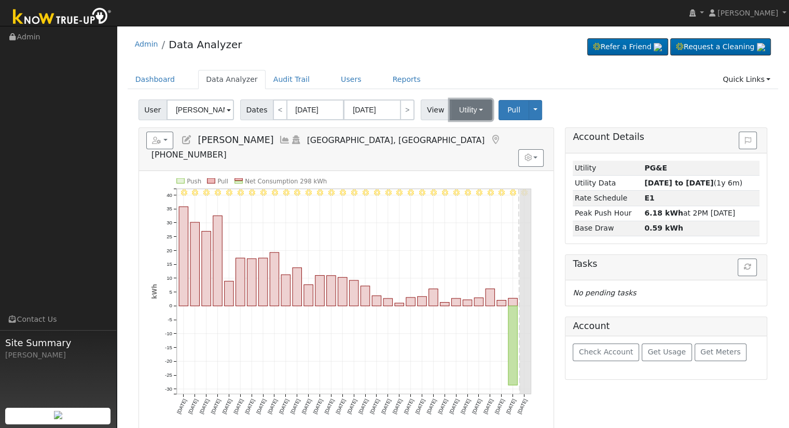
click at [462, 109] on button "Utility" at bounding box center [471, 110] width 43 height 21
click at [581, 94] on div "Dashboard Data Analyzer Audit Trail Users Reports Quick Links Quick Add Quick C…" at bounding box center [453, 85] width 651 height 30
click at [199, 109] on input "Kenneth Wong-Potter" at bounding box center [199, 110] width 67 height 21
